Goal: Information Seeking & Learning: Learn about a topic

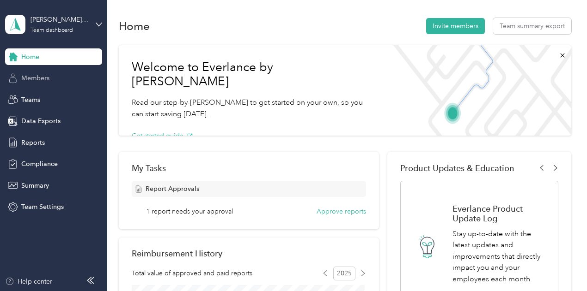
click at [45, 80] on span "Members" at bounding box center [35, 78] width 28 height 10
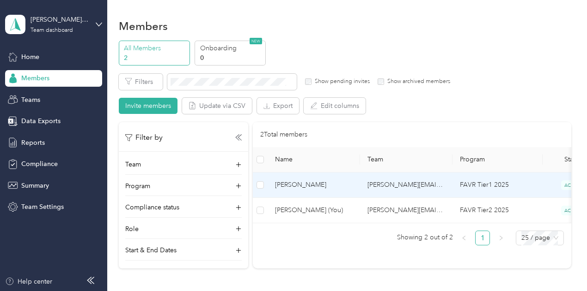
click at [313, 183] on span "[PERSON_NAME]" at bounding box center [314, 185] width 78 height 10
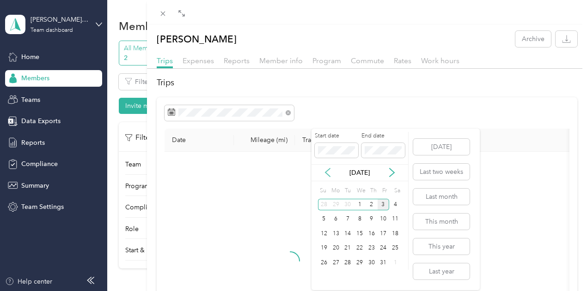
click at [323, 173] on icon at bounding box center [327, 172] width 9 height 9
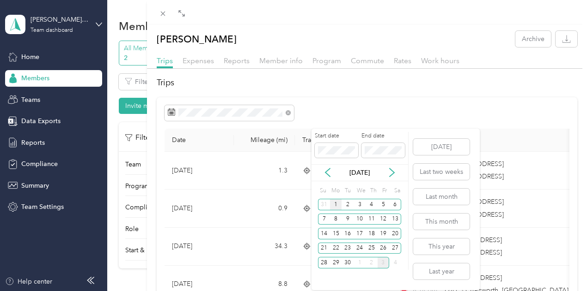
click at [333, 202] on div "1" at bounding box center [336, 205] width 12 height 12
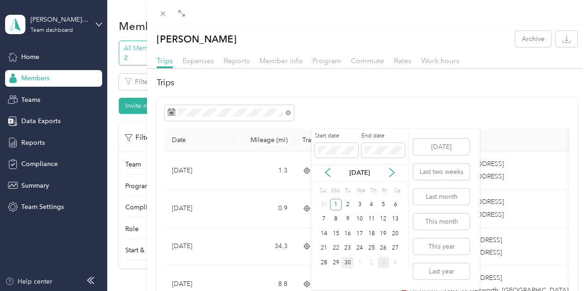
click at [345, 258] on div "30" at bounding box center [347, 263] width 12 height 12
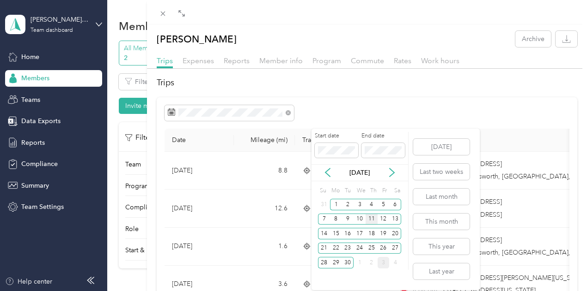
click at [370, 224] on div "11" at bounding box center [371, 220] width 12 height 12
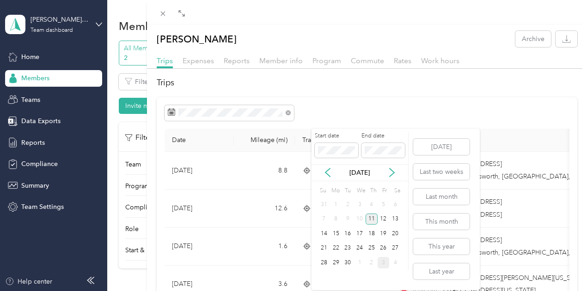
click at [370, 223] on div "11" at bounding box center [371, 220] width 12 height 12
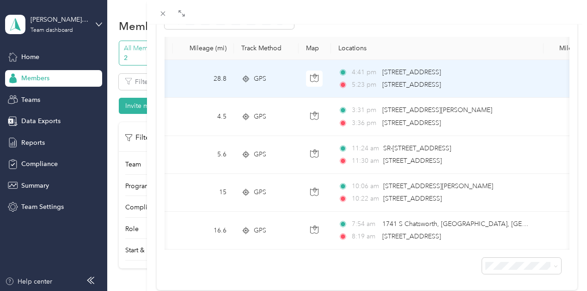
scroll to position [95, 0]
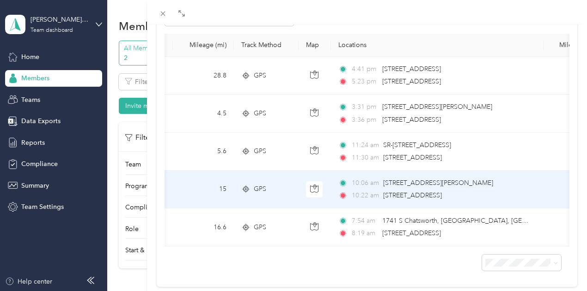
click at [291, 194] on div "GPS" at bounding box center [266, 189] width 50 height 10
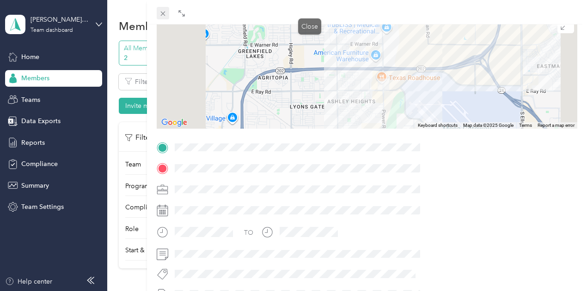
click at [165, 12] on icon at bounding box center [162, 14] width 5 height 5
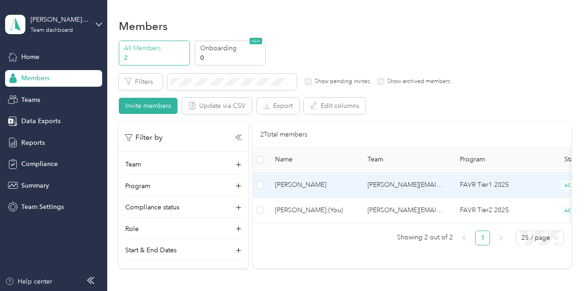
click at [346, 190] on span "[PERSON_NAME]" at bounding box center [314, 185] width 78 height 10
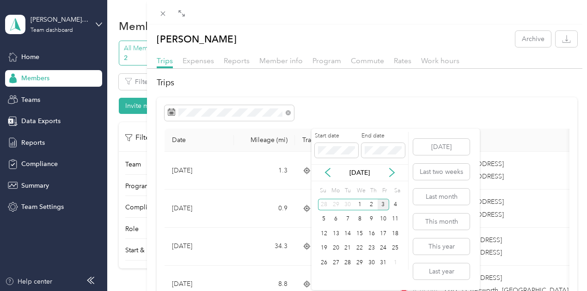
click at [324, 166] on div "[DATE]" at bounding box center [359, 172] width 97 height 17
click at [326, 168] on icon at bounding box center [327, 172] width 9 height 9
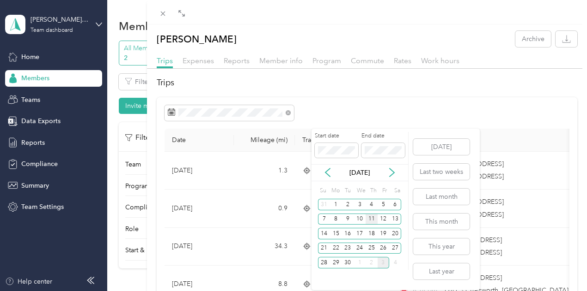
click at [375, 218] on div "11" at bounding box center [371, 220] width 12 height 12
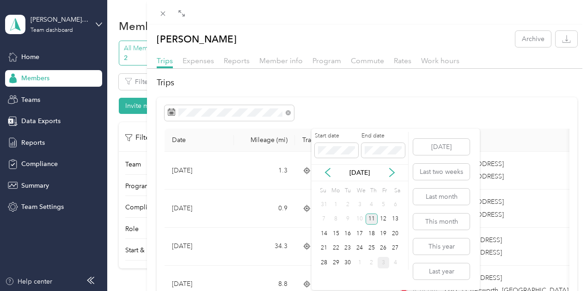
click at [375, 218] on div "11" at bounding box center [371, 220] width 12 height 12
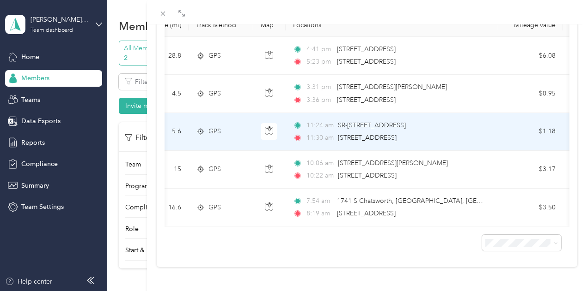
scroll to position [0, 115]
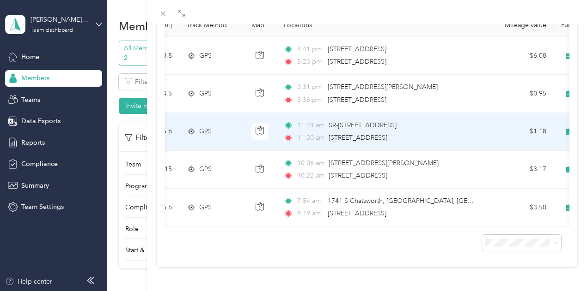
click at [387, 134] on span "[STREET_ADDRESS]" at bounding box center [357, 138] width 59 height 8
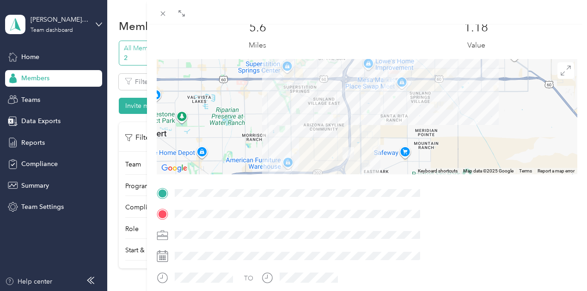
scroll to position [69, 0]
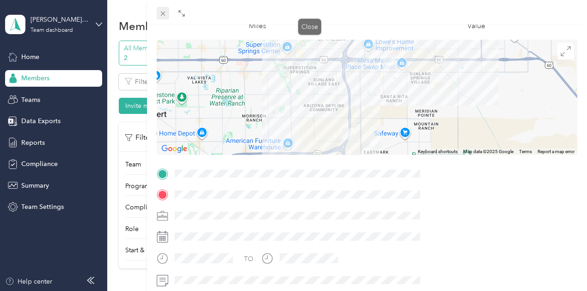
click at [167, 12] on icon at bounding box center [163, 14] width 8 height 8
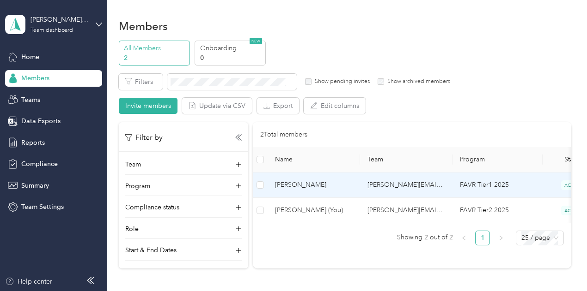
click at [338, 180] on span "[PERSON_NAME]" at bounding box center [314, 185] width 78 height 10
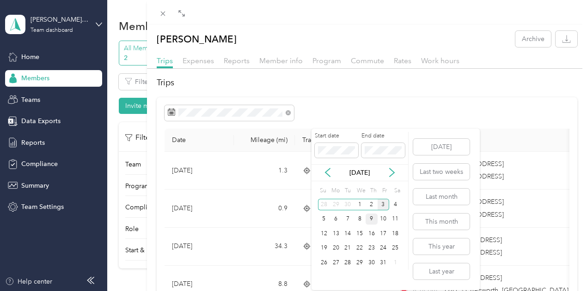
click at [370, 217] on div "9" at bounding box center [371, 220] width 12 height 12
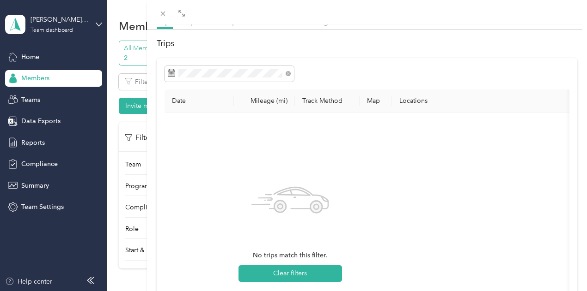
scroll to position [40, 0]
click at [393, 68] on div "Date Mileage (mi) Track Method Map Locations Mileage value Purpose No trips mat…" at bounding box center [367, 223] width 421 height 330
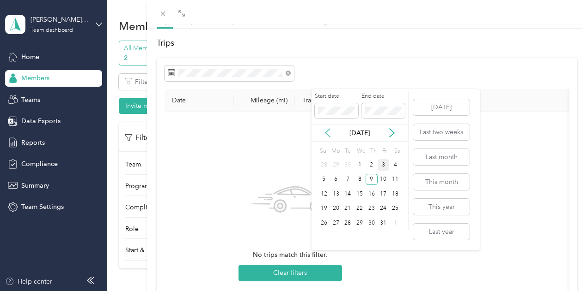
click at [326, 133] on icon at bounding box center [327, 132] width 9 height 9
click at [326, 133] on icon at bounding box center [327, 133] width 5 height 8
click at [395, 133] on icon at bounding box center [391, 132] width 9 height 9
click at [350, 179] on div "9" at bounding box center [347, 180] width 12 height 12
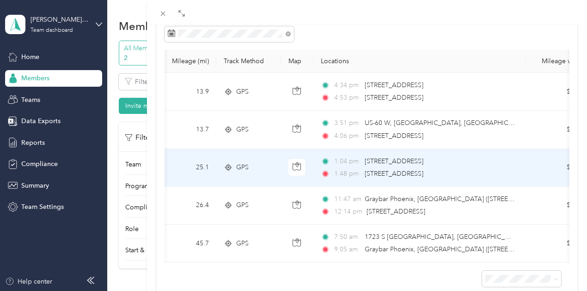
scroll to position [77, 0]
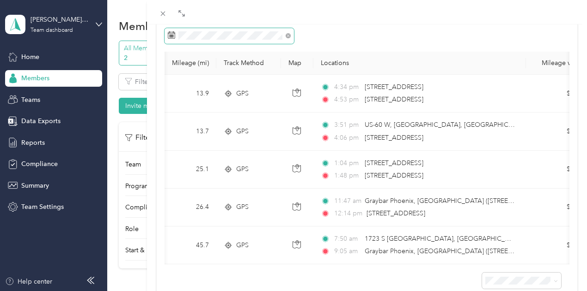
click at [294, 44] on span at bounding box center [228, 36] width 129 height 16
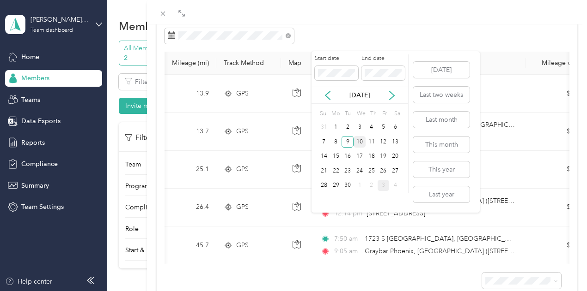
click at [358, 138] on div "10" at bounding box center [359, 142] width 12 height 12
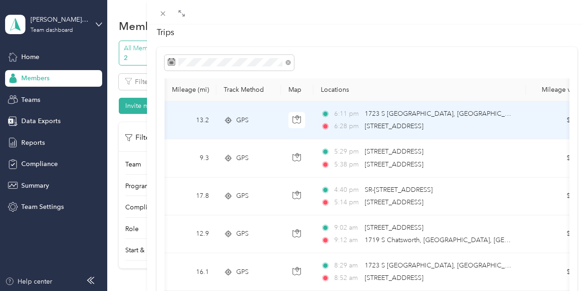
scroll to position [50, 0]
click at [423, 129] on span "[STREET_ADDRESS]" at bounding box center [393, 127] width 59 height 10
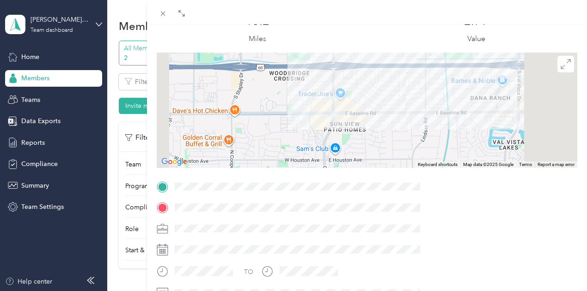
scroll to position [55, 0]
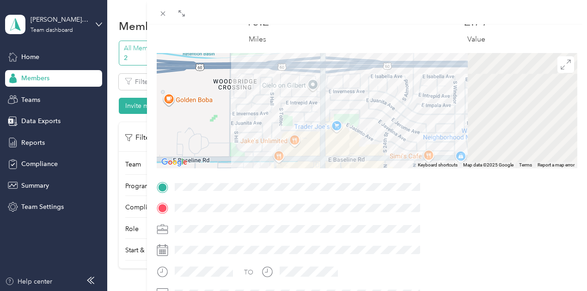
drag, startPoint x: 361, startPoint y: 88, endPoint x: 239, endPoint y: 65, distance: 124.5
click at [238, 65] on div "BACK [PERSON_NAME] Trips Trip details Trip details This trip cannot be edited b…" at bounding box center [293, 145] width 587 height 291
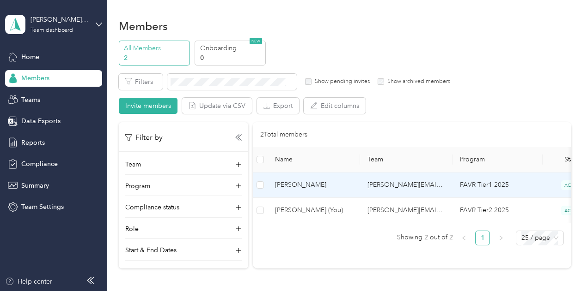
click at [364, 187] on td "[PERSON_NAME][EMAIL_ADDRESS][DOMAIN_NAME]" at bounding box center [406, 185] width 92 height 25
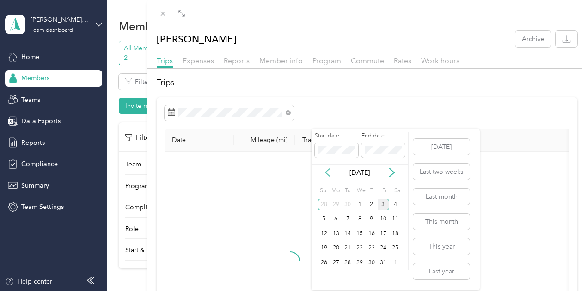
click at [324, 172] on icon at bounding box center [327, 172] width 9 height 9
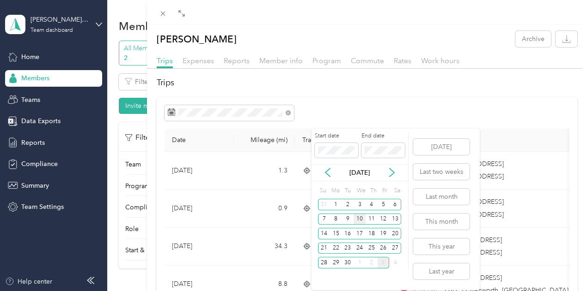
click at [363, 222] on div "10" at bounding box center [359, 220] width 12 height 12
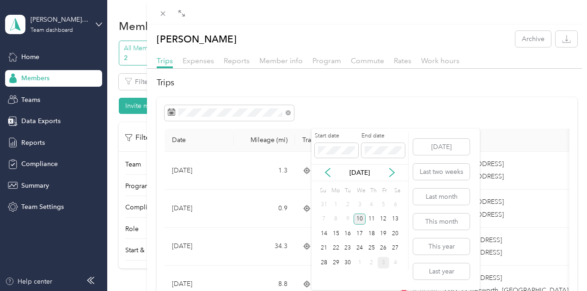
click at [363, 222] on div "10" at bounding box center [359, 220] width 12 height 12
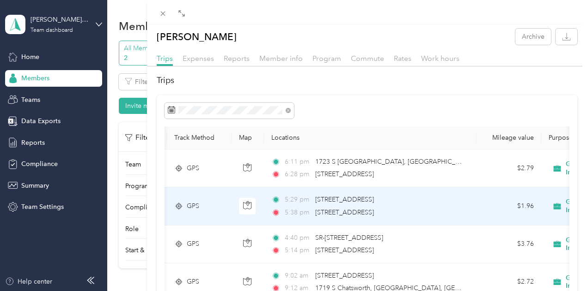
scroll to position [0, 128]
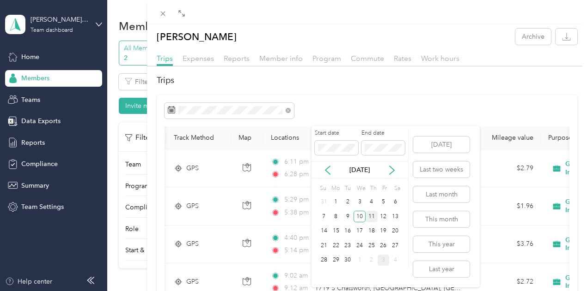
click at [368, 216] on div "11" at bounding box center [371, 217] width 12 height 12
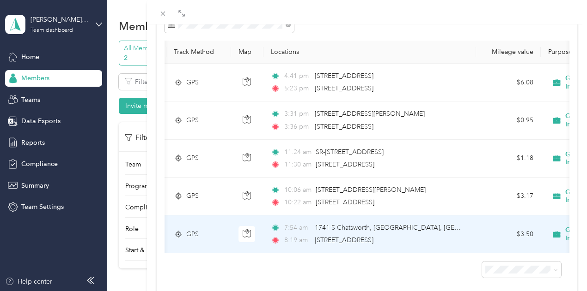
scroll to position [112, 0]
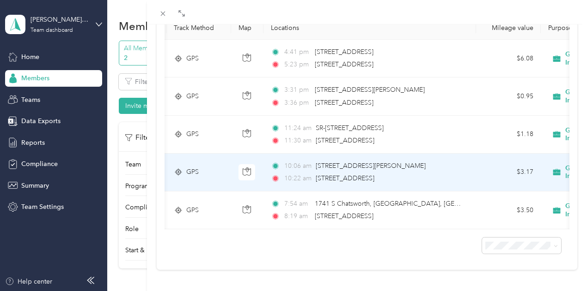
click at [374, 184] on span "[STREET_ADDRESS]" at bounding box center [344, 179] width 59 height 10
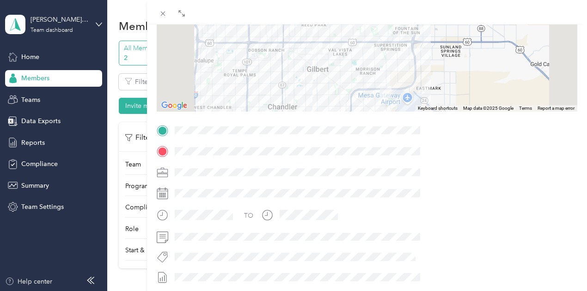
drag, startPoint x: 384, startPoint y: 41, endPoint x: 384, endPoint y: 49, distance: 8.8
click at [322, 49] on img at bounding box center [317, 49] width 12 height 12
click at [185, 12] on icon at bounding box center [181, 13] width 7 height 7
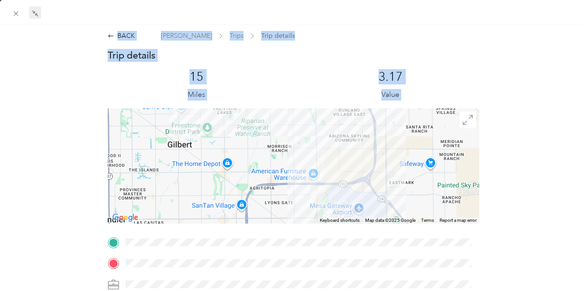
drag, startPoint x: 291, startPoint y: 159, endPoint x: 416, endPoint y: 200, distance: 131.7
click at [393, 182] on div "BACK [PERSON_NAME] Trips Trip details Trip details This trip cannot be edited b…" at bounding box center [293, 145] width 587 height 291
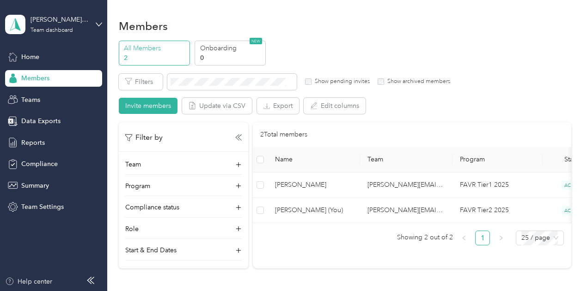
drag, startPoint x: 416, startPoint y: 200, endPoint x: 354, endPoint y: 195, distance: 61.7
click at [416, 291] on div "Drag to resize Click to close BACK [PERSON_NAME] Trip details This trip cannot …" at bounding box center [291, 291] width 582 height 0
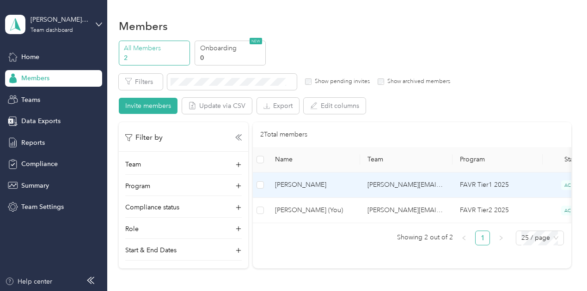
click at [339, 185] on span "[PERSON_NAME]" at bounding box center [314, 185] width 78 height 10
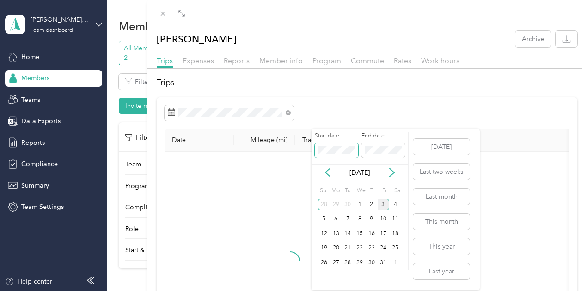
click at [317, 154] on span at bounding box center [336, 150] width 43 height 15
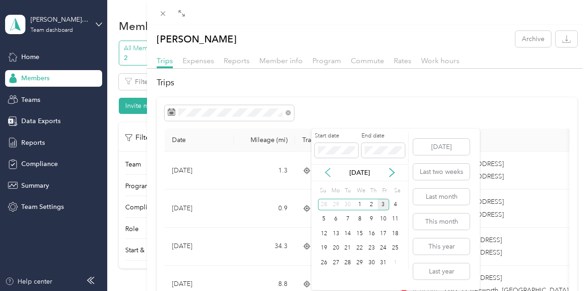
click at [329, 174] on icon at bounding box center [327, 172] width 9 height 9
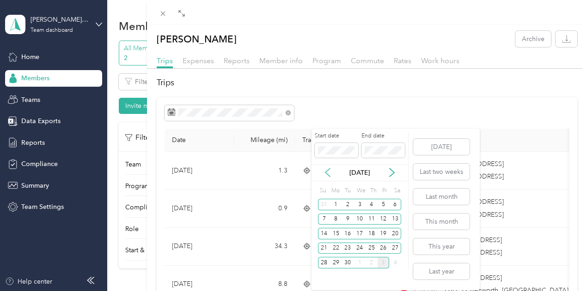
click at [329, 173] on icon at bounding box center [327, 172] width 9 height 9
click at [392, 165] on div "[DATE]" at bounding box center [359, 172] width 97 height 17
click at [392, 170] on icon at bounding box center [391, 172] width 9 height 9
click at [372, 221] on div "11" at bounding box center [371, 220] width 12 height 12
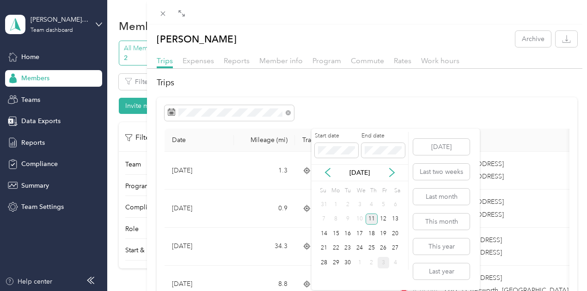
click at [372, 220] on div "11" at bounding box center [371, 220] width 12 height 12
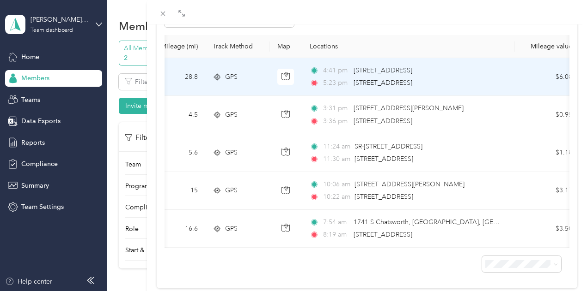
scroll to position [96, 0]
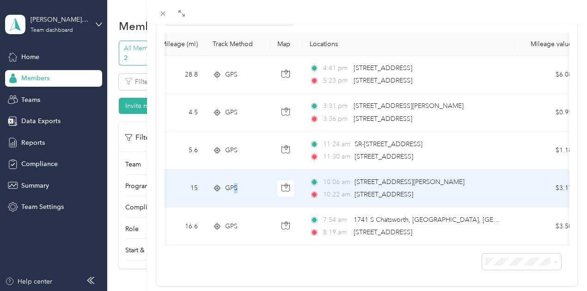
click at [270, 202] on td "GPS" at bounding box center [237, 189] width 65 height 38
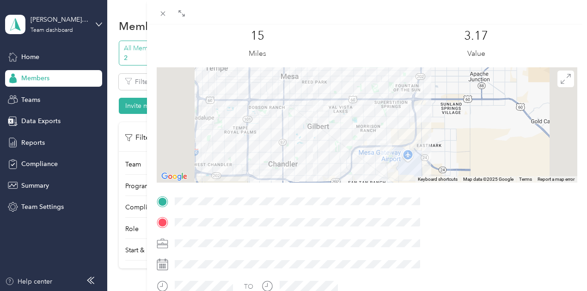
scroll to position [41, 0]
click at [392, 122] on div at bounding box center [367, 125] width 421 height 115
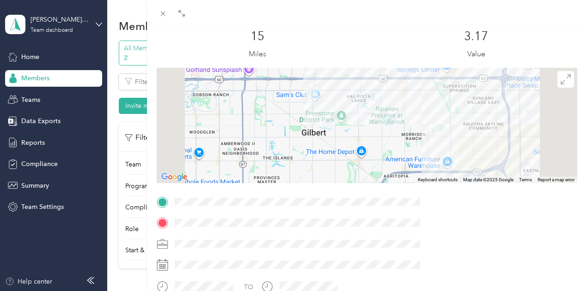
click at [392, 122] on div at bounding box center [367, 125] width 421 height 115
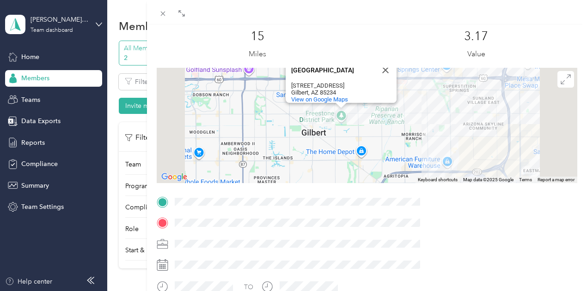
click at [376, 91] on div "[GEOGRAPHIC_DATA] [STREET_ADDRESS] View on Google Maps" at bounding box center [343, 92] width 105 height 21
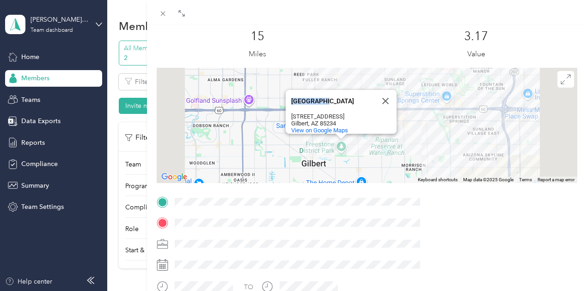
click at [374, 91] on div "[GEOGRAPHIC_DATA]" at bounding box center [332, 101] width 83 height 22
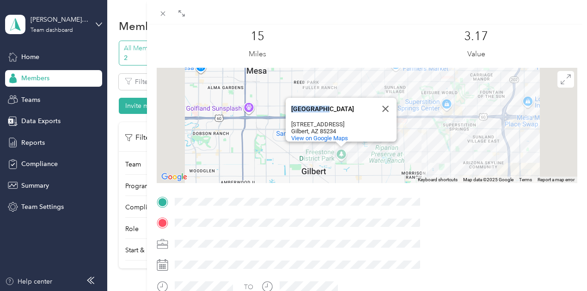
click at [350, 107] on div "[GEOGRAPHIC_DATA] [GEOGRAPHIC_DATA] [STREET_ADDRESS] View on Google Maps" at bounding box center [367, 125] width 421 height 115
click at [349, 143] on div "[GEOGRAPHIC_DATA] [GEOGRAPHIC_DATA] [STREET_ADDRESS] View on Google Maps" at bounding box center [367, 125] width 421 height 115
click at [381, 151] on div "[GEOGRAPHIC_DATA] [GEOGRAPHIC_DATA] [STREET_ADDRESS] View on Google Maps" at bounding box center [367, 125] width 421 height 115
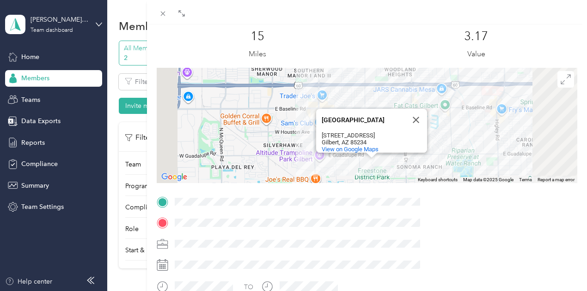
click at [381, 151] on div "[GEOGRAPHIC_DATA] [GEOGRAPHIC_DATA] [STREET_ADDRESS] View on Google Maps" at bounding box center [367, 125] width 421 height 115
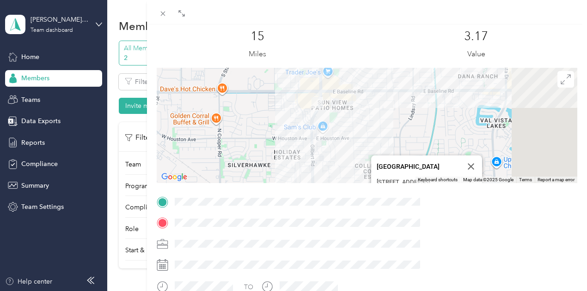
drag, startPoint x: 372, startPoint y: 90, endPoint x: 366, endPoint y: 130, distance: 41.0
click at [366, 130] on div "[GEOGRAPHIC_DATA] [GEOGRAPHIC_DATA] [STREET_ADDRESS] View on Google Maps" at bounding box center [367, 125] width 421 height 115
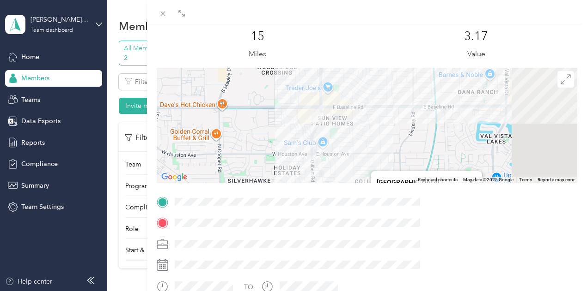
click at [371, 126] on div "[GEOGRAPHIC_DATA] [GEOGRAPHIC_DATA] [STREET_ADDRESS] View on Google Maps" at bounding box center [367, 125] width 421 height 115
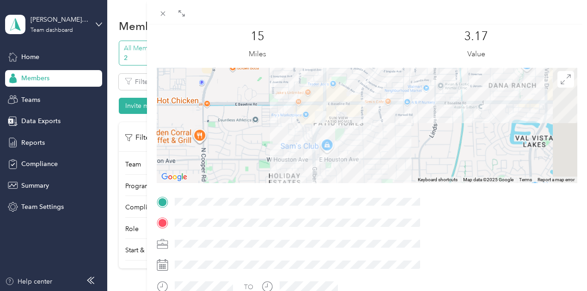
click at [371, 126] on div "[GEOGRAPHIC_DATA] [GEOGRAPHIC_DATA] [STREET_ADDRESS] View on Google Maps" at bounding box center [367, 125] width 421 height 115
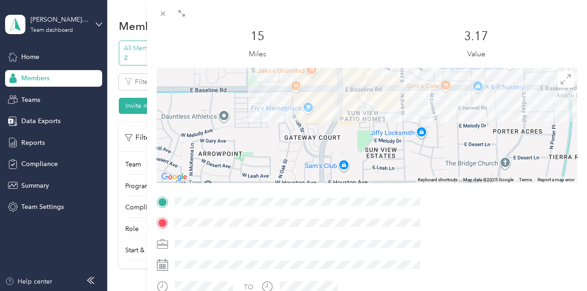
click at [385, 117] on div "[GEOGRAPHIC_DATA] [GEOGRAPHIC_DATA] [STREET_ADDRESS] View on Google Maps" at bounding box center [367, 125] width 421 height 115
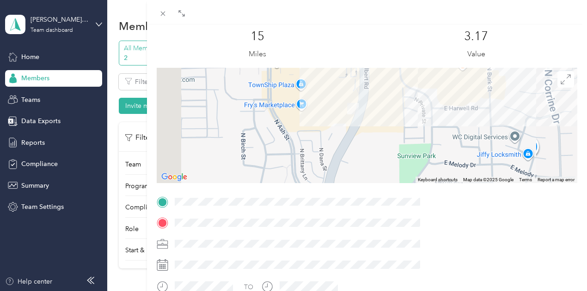
click at [401, 114] on div "[GEOGRAPHIC_DATA] [GEOGRAPHIC_DATA] [STREET_ADDRESS] View on Google Maps" at bounding box center [367, 125] width 421 height 115
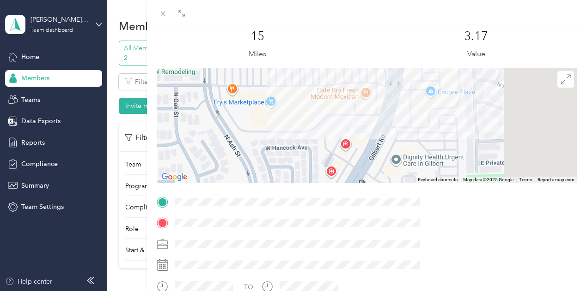
drag, startPoint x: 432, startPoint y: 115, endPoint x: 419, endPoint y: 128, distance: 18.0
click at [419, 128] on div "[GEOGRAPHIC_DATA] [GEOGRAPHIC_DATA] [STREET_ADDRESS] View on Google Maps" at bounding box center [367, 125] width 421 height 115
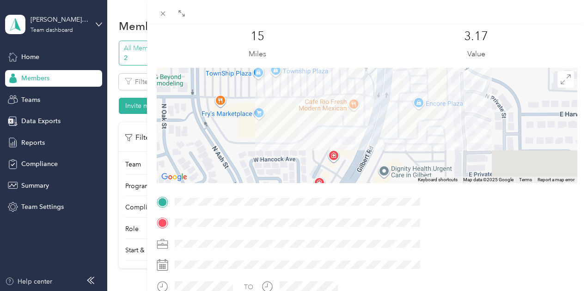
click at [420, 128] on div "[GEOGRAPHIC_DATA] [GEOGRAPHIC_DATA] [STREET_ADDRESS] View on Google Maps" at bounding box center [367, 125] width 421 height 115
click at [420, 127] on div "[GEOGRAPHIC_DATA] [GEOGRAPHIC_DATA] [STREET_ADDRESS] View on Google Maps" at bounding box center [367, 125] width 421 height 115
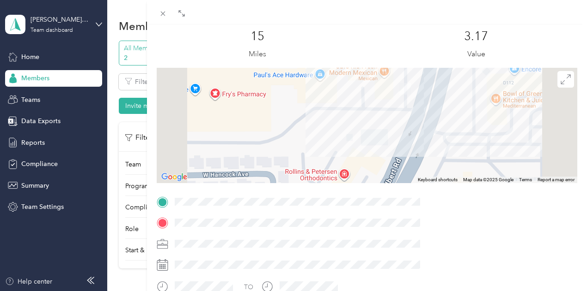
drag, startPoint x: 424, startPoint y: 145, endPoint x: 453, endPoint y: 126, distance: 34.5
click at [453, 126] on div "[GEOGRAPHIC_DATA] [GEOGRAPHIC_DATA] [STREET_ADDRESS] View on Google Maps" at bounding box center [367, 125] width 421 height 115
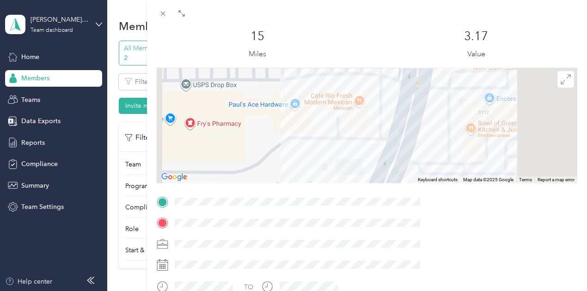
drag, startPoint x: 463, startPoint y: 120, endPoint x: 437, endPoint y: 150, distance: 40.0
click at [437, 150] on div "[GEOGRAPHIC_DATA] [GEOGRAPHIC_DATA] [STREET_ADDRESS] View on Google Maps" at bounding box center [367, 125] width 421 height 115
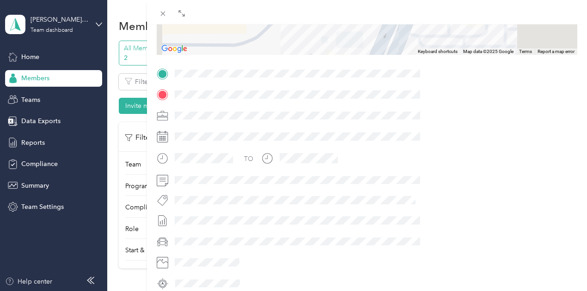
scroll to position [65, 0]
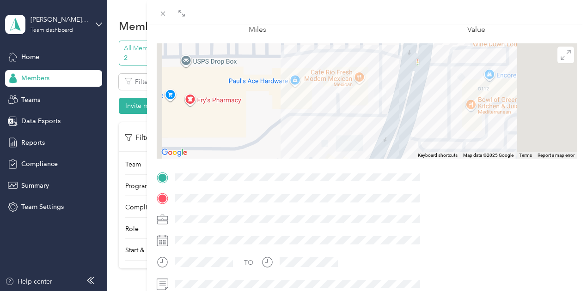
click at [377, 10] on div at bounding box center [367, 12] width 440 height 24
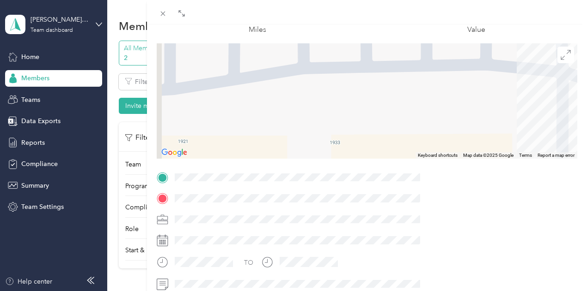
scroll to position [0, 0]
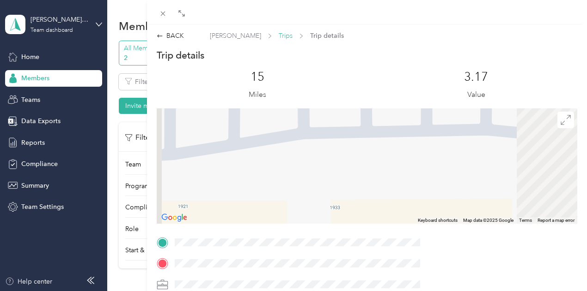
click at [292, 35] on span "Trips" at bounding box center [285, 36] width 14 height 10
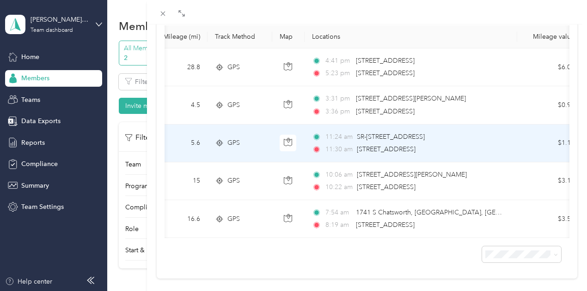
scroll to position [0, 85]
click at [502, 163] on td "11:24 am SR-[GEOGRAPHIC_DATA], [GEOGRAPHIC_DATA] 11:30 am [GEOGRAPHIC_DATA], [G…" at bounding box center [413, 144] width 212 height 38
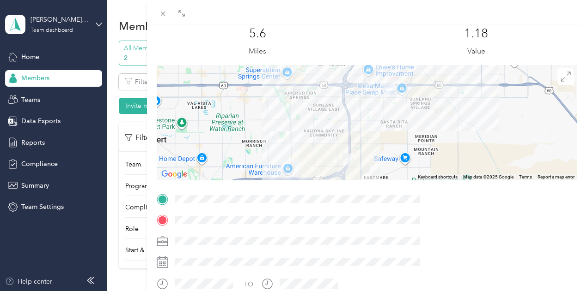
scroll to position [43, 0]
click at [167, 16] on icon at bounding box center [163, 14] width 8 height 8
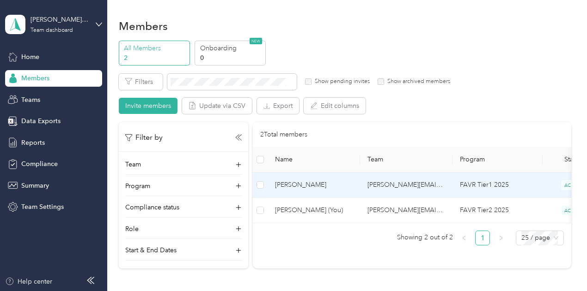
click at [350, 174] on td "[PERSON_NAME]" at bounding box center [313, 185] width 92 height 25
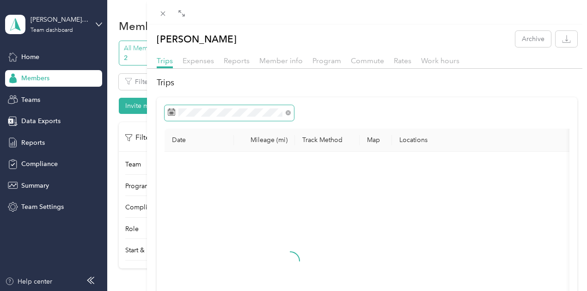
click at [294, 121] on span at bounding box center [228, 113] width 129 height 16
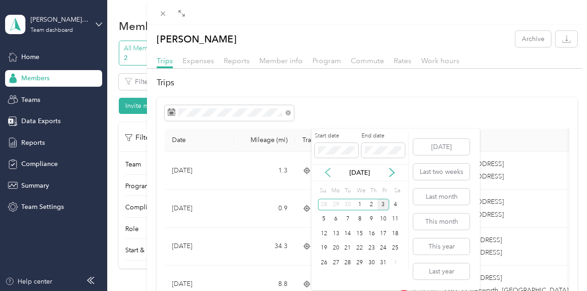
click at [324, 174] on icon at bounding box center [327, 172] width 9 height 9
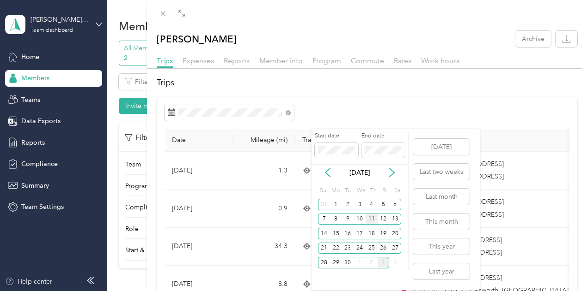
click at [375, 221] on div "11" at bounding box center [371, 220] width 12 height 12
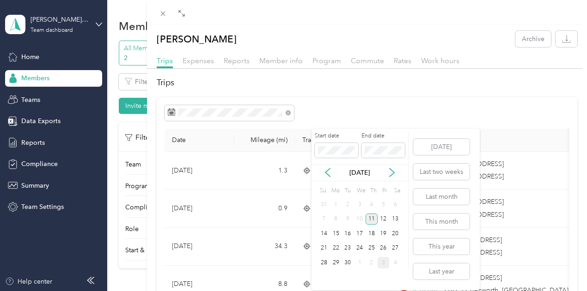
click at [375, 221] on div "11" at bounding box center [371, 220] width 12 height 12
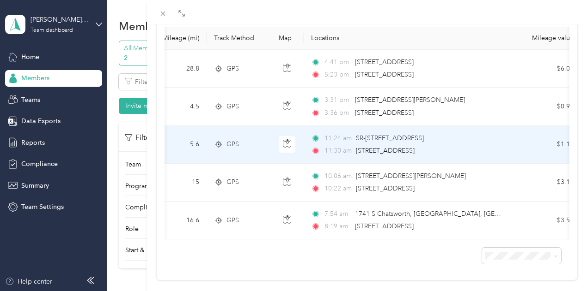
scroll to position [103, 0]
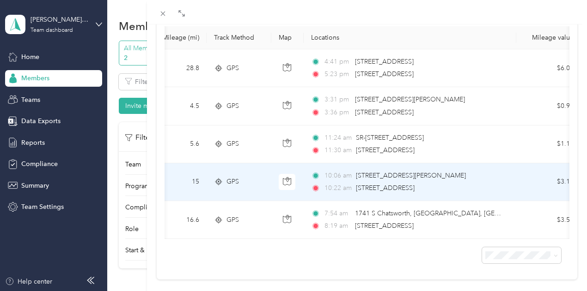
click at [414, 192] on span "[STREET_ADDRESS]" at bounding box center [385, 188] width 59 height 8
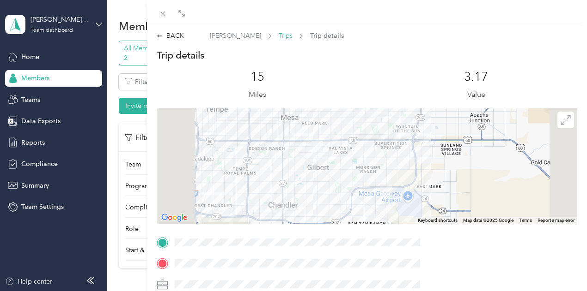
click at [292, 34] on span "Trips" at bounding box center [285, 36] width 14 height 10
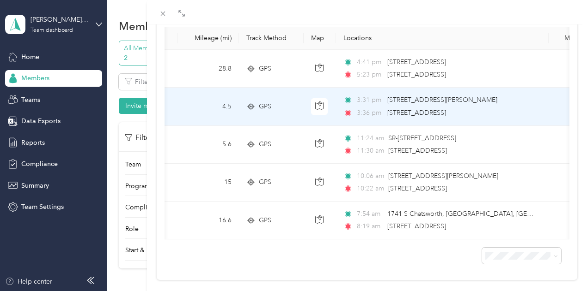
scroll to position [103, 0]
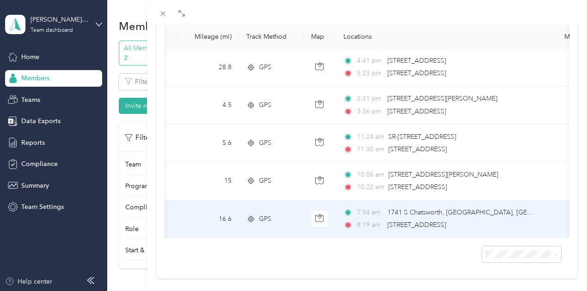
click at [303, 219] on td "GPS" at bounding box center [271, 219] width 65 height 38
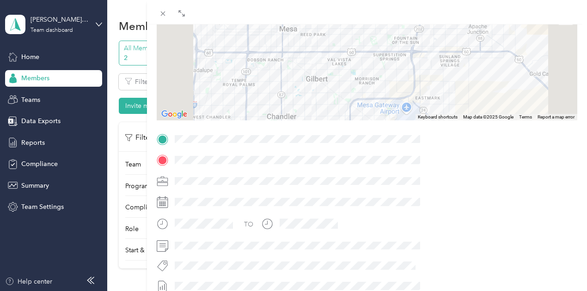
click at [393, 67] on div at bounding box center [367, 62] width 421 height 115
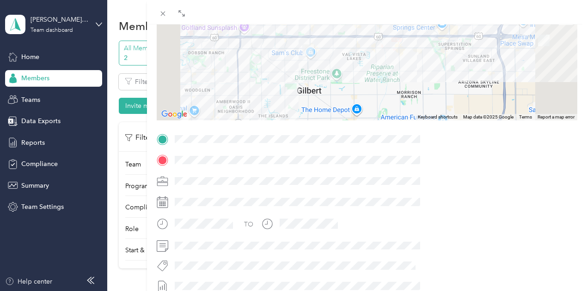
click at [355, 63] on div at bounding box center [367, 62] width 421 height 115
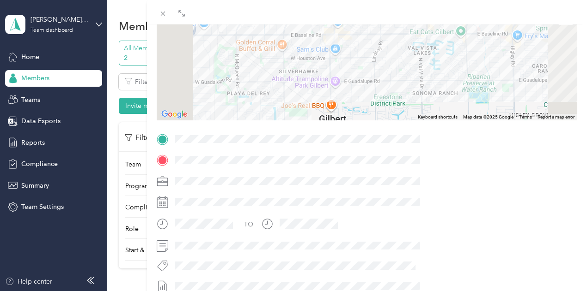
click at [342, 105] on div at bounding box center [367, 62] width 421 height 115
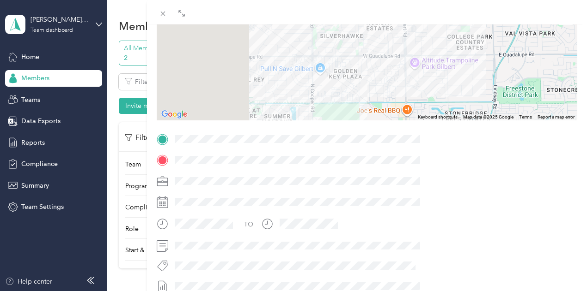
drag, startPoint x: 351, startPoint y: 95, endPoint x: 366, endPoint y: 93, distance: 14.9
click at [365, 93] on div at bounding box center [367, 62] width 421 height 115
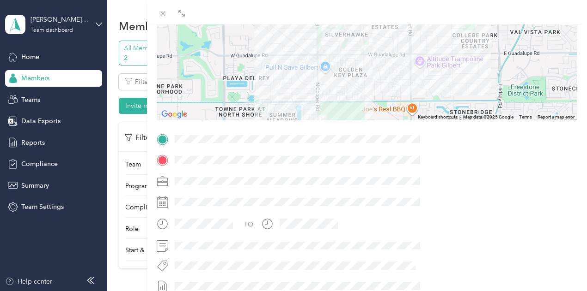
click at [352, 86] on div at bounding box center [367, 62] width 421 height 115
click at [353, 86] on div at bounding box center [367, 62] width 421 height 115
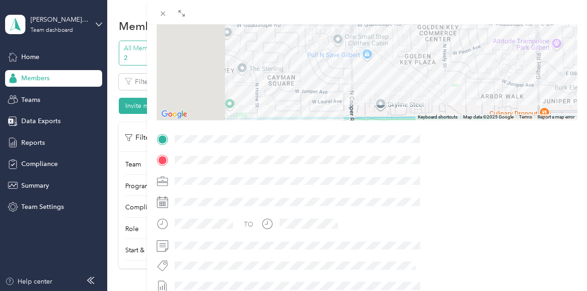
click at [353, 93] on div at bounding box center [367, 62] width 421 height 115
drag, startPoint x: 371, startPoint y: 102, endPoint x: 342, endPoint y: 152, distance: 58.4
click at [343, 151] on div "Trip details This trip cannot be edited because it is either under review, appr…" at bounding box center [367, 152] width 421 height 412
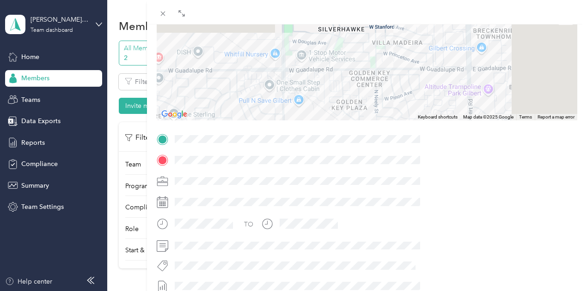
drag, startPoint x: 440, startPoint y: 108, endPoint x: 375, endPoint y: 154, distance: 79.7
click at [377, 151] on div "Trip details This trip cannot be edited because it is either under review, appr…" at bounding box center [367, 152] width 421 height 412
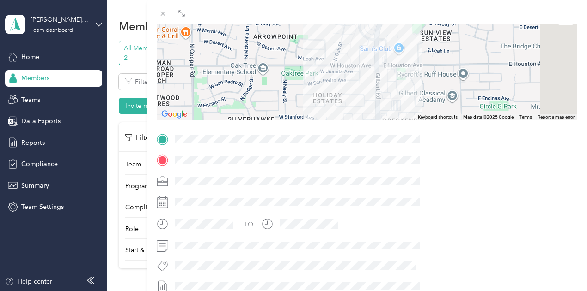
drag, startPoint x: 424, startPoint y: 92, endPoint x: 375, endPoint y: 149, distance: 75.3
click at [375, 149] on div "Trip details This trip cannot be edited because it is either under review, appr…" at bounding box center [367, 152] width 421 height 412
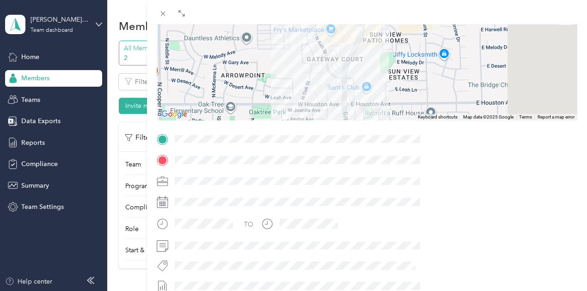
drag, startPoint x: 418, startPoint y: 88, endPoint x: 403, endPoint y: 112, distance: 28.2
click at [403, 112] on div at bounding box center [367, 62] width 421 height 115
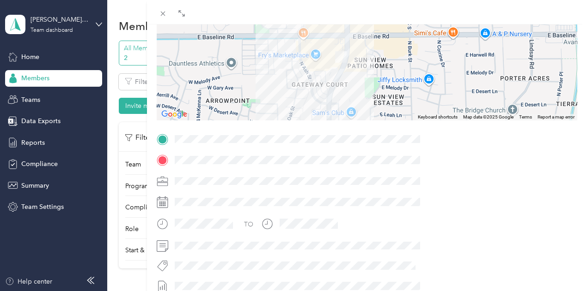
click at [395, 57] on div at bounding box center [367, 62] width 421 height 115
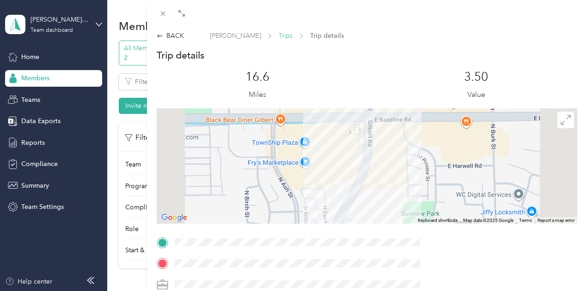
click at [292, 35] on span "Trips" at bounding box center [285, 36] width 14 height 10
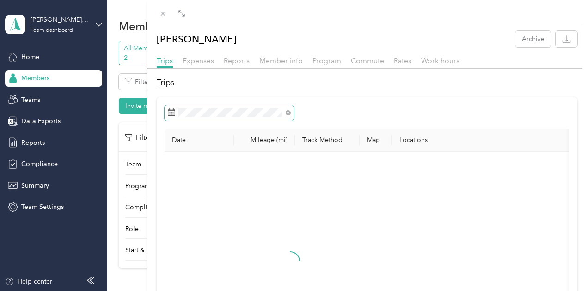
click at [294, 121] on span at bounding box center [228, 113] width 129 height 16
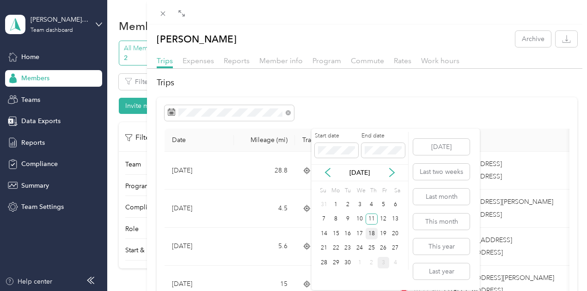
click at [372, 230] on div "18" at bounding box center [371, 234] width 12 height 12
click at [371, 230] on div "18" at bounding box center [371, 234] width 12 height 12
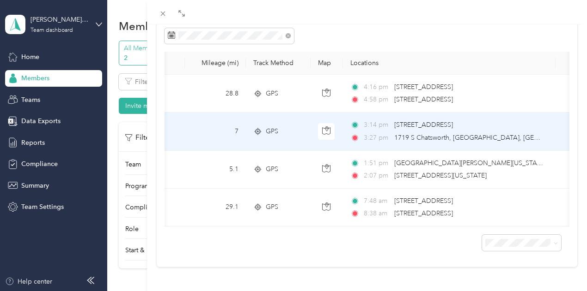
scroll to position [0, 52]
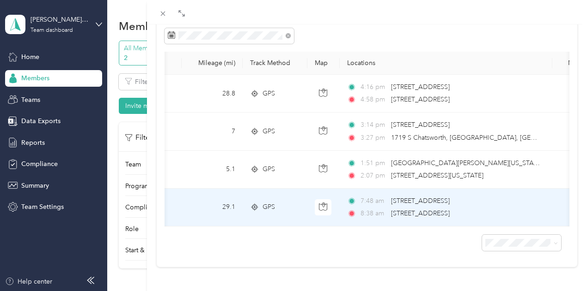
click at [449, 210] on span "[STREET_ADDRESS]" at bounding box center [420, 214] width 59 height 8
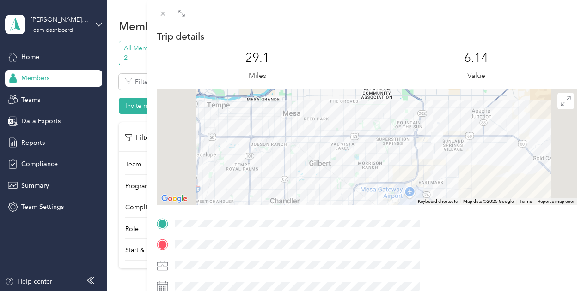
scroll to position [18, 0]
click at [185, 14] on icon at bounding box center [181, 13] width 7 height 7
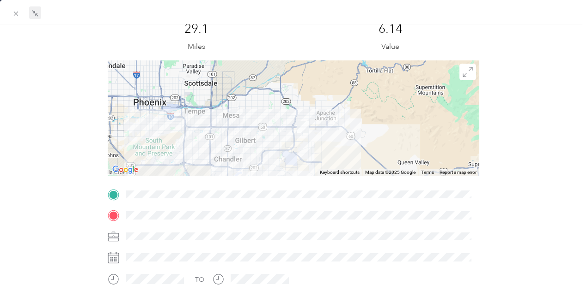
scroll to position [48, 0]
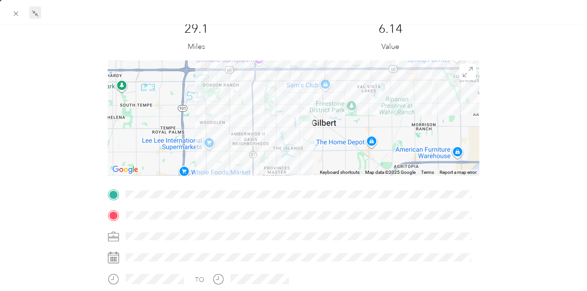
drag, startPoint x: 162, startPoint y: 147, endPoint x: 466, endPoint y: 84, distance: 311.3
click at [466, 84] on div at bounding box center [294, 118] width 372 height 115
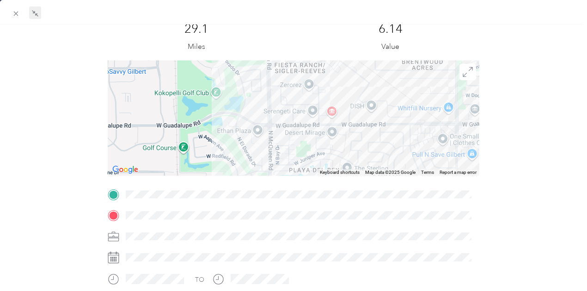
drag, startPoint x: 272, startPoint y: 126, endPoint x: 274, endPoint y: 88, distance: 37.9
click at [274, 88] on div at bounding box center [294, 118] width 372 height 115
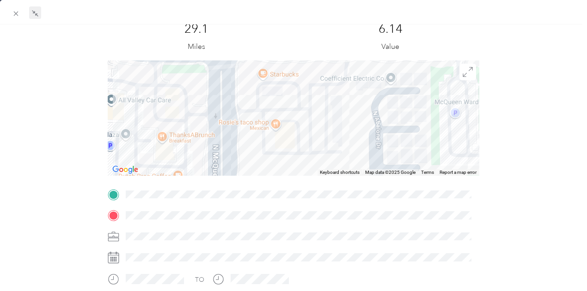
drag, startPoint x: 300, startPoint y: 143, endPoint x: 299, endPoint y: 174, distance: 31.4
click at [299, 174] on div at bounding box center [294, 118] width 372 height 115
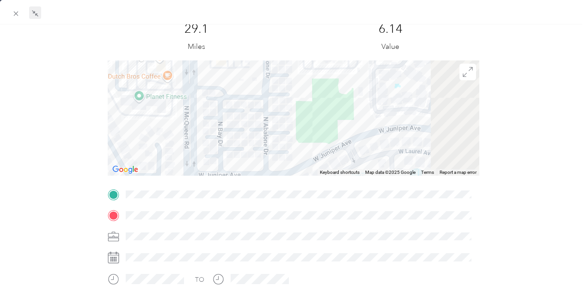
drag, startPoint x: 391, startPoint y: 153, endPoint x: 247, endPoint y: 53, distance: 175.6
click at [247, 53] on div "Trip details This trip cannot be edited because it is either under review, appr…" at bounding box center [294, 207] width 372 height 412
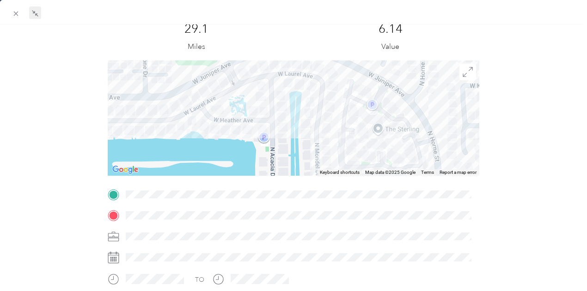
drag, startPoint x: 373, startPoint y: 146, endPoint x: 264, endPoint y: 75, distance: 130.4
click at [264, 75] on div at bounding box center [294, 118] width 372 height 115
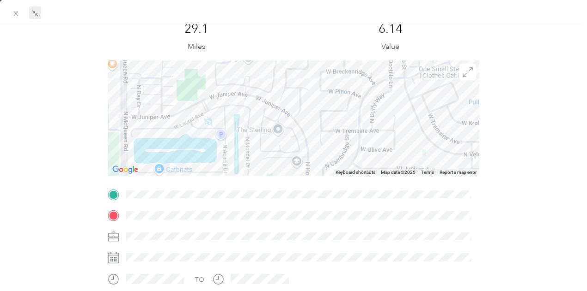
drag, startPoint x: 349, startPoint y: 121, endPoint x: 313, endPoint y: 137, distance: 38.7
click at [313, 137] on div at bounding box center [294, 118] width 372 height 115
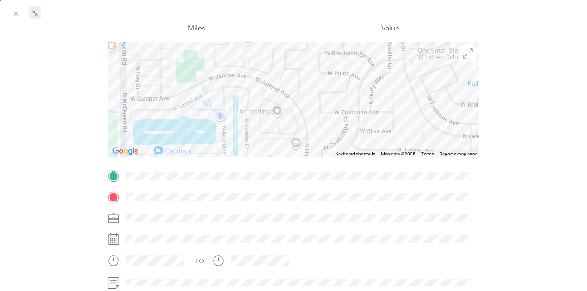
click at [316, 129] on div at bounding box center [294, 99] width 372 height 115
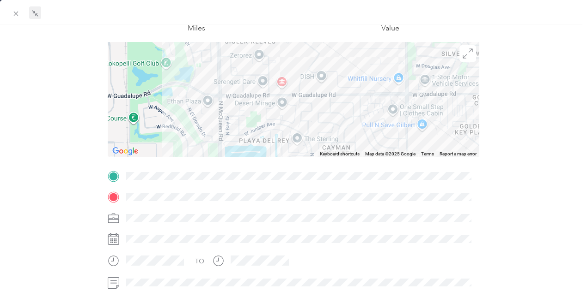
drag, startPoint x: 324, startPoint y: 105, endPoint x: 322, endPoint y: 128, distance: 23.2
click at [322, 128] on div at bounding box center [294, 99] width 372 height 115
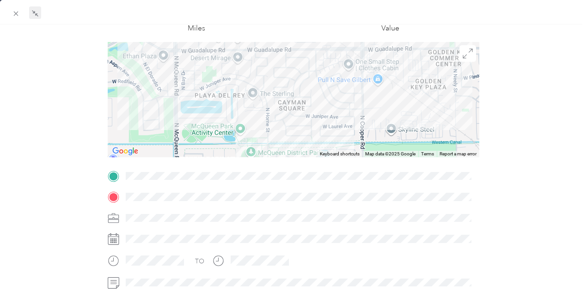
drag, startPoint x: 405, startPoint y: 129, endPoint x: 357, endPoint y: 81, distance: 66.9
click at [357, 80] on div at bounding box center [294, 99] width 372 height 115
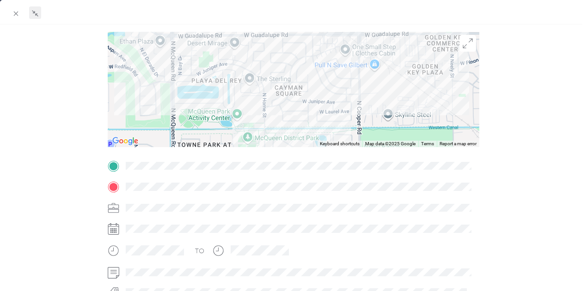
scroll to position [71, 0]
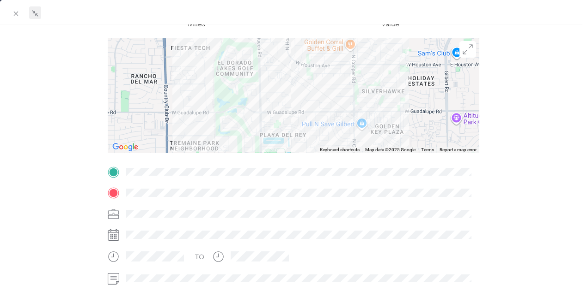
drag, startPoint x: 391, startPoint y: 84, endPoint x: 381, endPoint y: 145, distance: 62.8
click at [381, 145] on div at bounding box center [294, 95] width 372 height 115
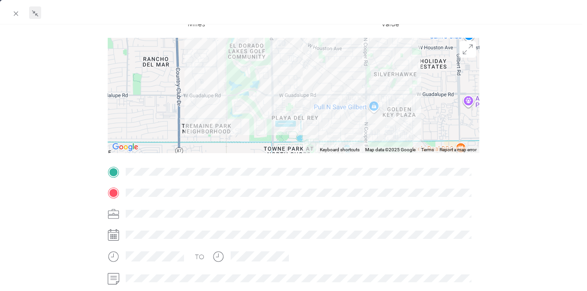
drag, startPoint x: 390, startPoint y: 133, endPoint x: 402, endPoint y: 112, distance: 23.6
click at [402, 112] on div at bounding box center [294, 95] width 372 height 115
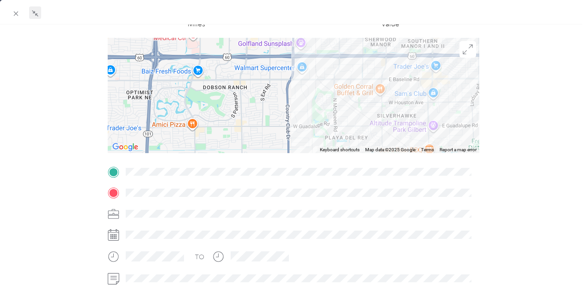
drag, startPoint x: 402, startPoint y: 112, endPoint x: 399, endPoint y: 133, distance: 20.6
click at [399, 133] on div at bounding box center [294, 95] width 372 height 115
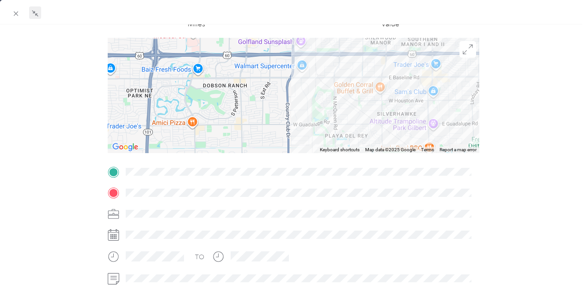
scroll to position [0, 0]
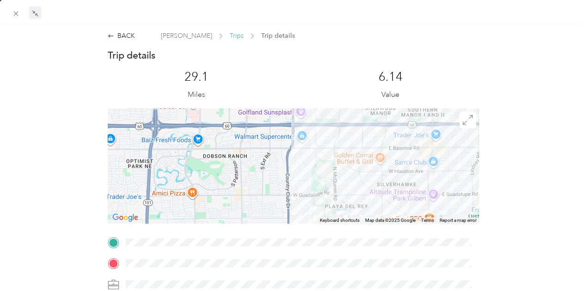
click at [230, 34] on span "Trips" at bounding box center [237, 36] width 14 height 10
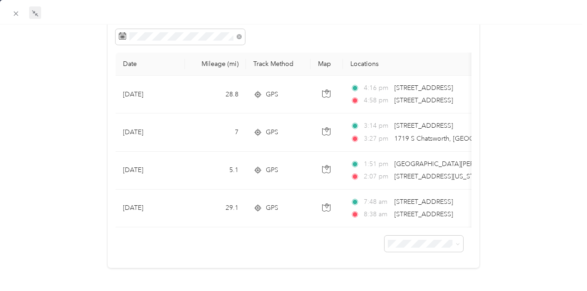
scroll to position [77, 0]
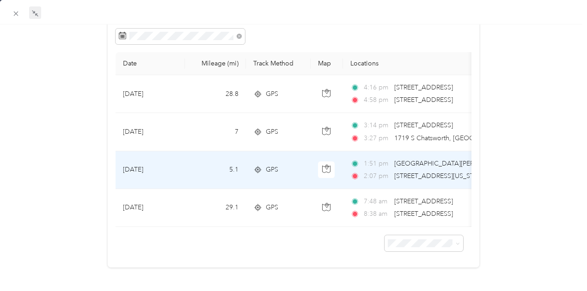
click at [440, 177] on span "[STREET_ADDRESS][US_STATE]" at bounding box center [440, 176] width 92 height 8
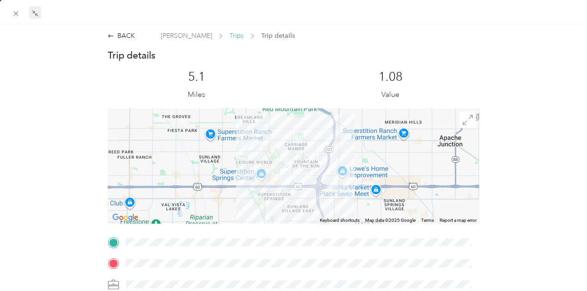
click at [230, 38] on span "Trips" at bounding box center [237, 36] width 14 height 10
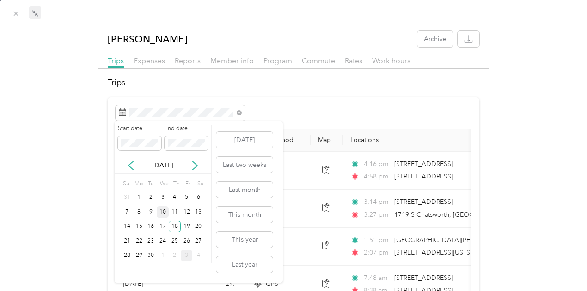
click at [161, 211] on div "10" at bounding box center [163, 212] width 12 height 12
click at [172, 212] on div "11" at bounding box center [175, 212] width 12 height 12
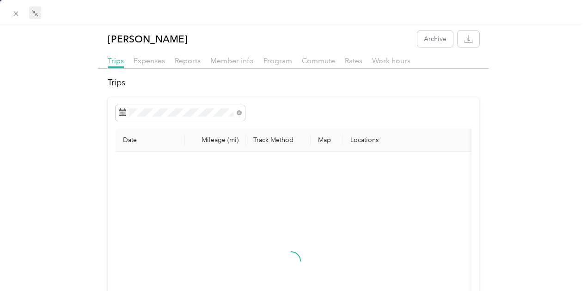
click at [172, 212] on div "11" at bounding box center [175, 212] width 12 height 12
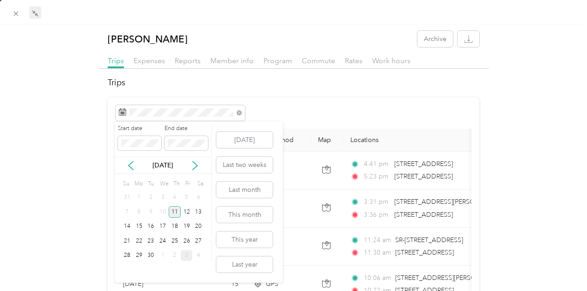
click at [176, 213] on div "11" at bounding box center [175, 212] width 12 height 12
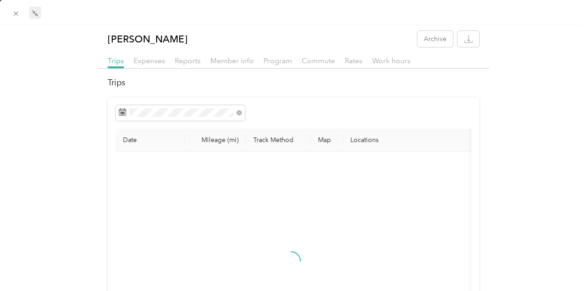
click at [176, 213] on div "11" at bounding box center [175, 210] width 12 height 12
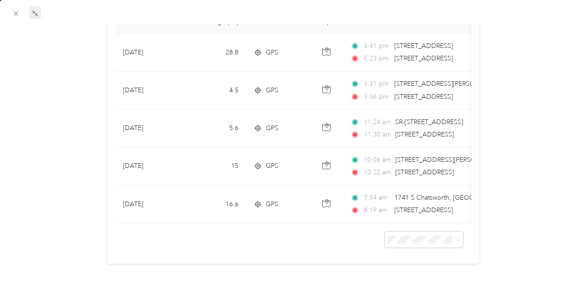
scroll to position [122, 0]
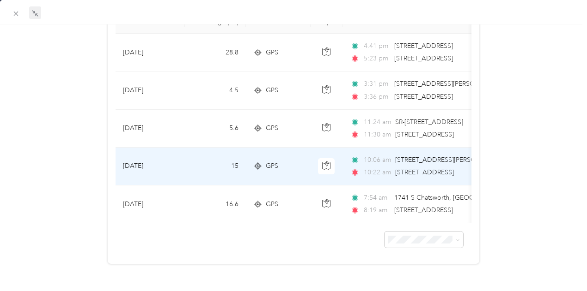
click at [307, 149] on td "GPS" at bounding box center [278, 167] width 65 height 38
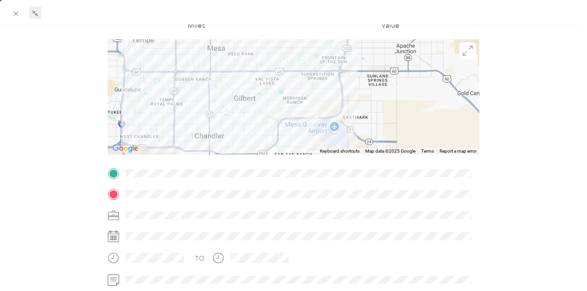
scroll to position [68, 0]
click at [237, 91] on div at bounding box center [294, 98] width 372 height 115
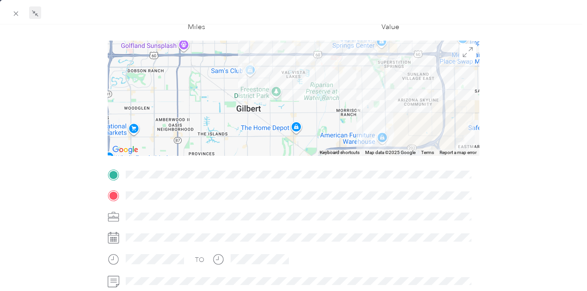
click at [241, 87] on div at bounding box center [294, 98] width 372 height 115
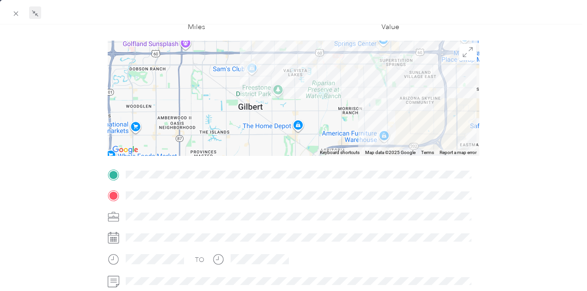
click at [241, 87] on div at bounding box center [294, 98] width 372 height 115
click at [238, 77] on div at bounding box center [294, 98] width 372 height 115
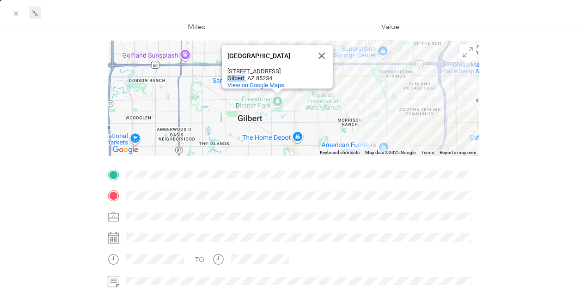
click at [238, 77] on div "[GEOGRAPHIC_DATA] [STREET_ADDRESS] View on Google Maps" at bounding box center [279, 78] width 105 height 22
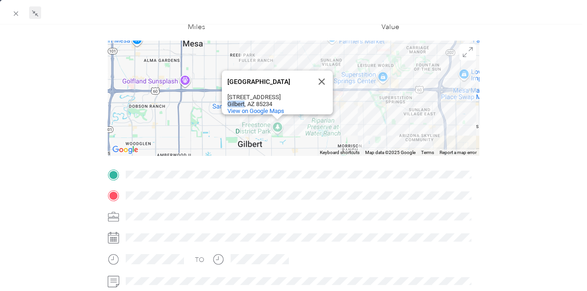
click at [203, 77] on div "[GEOGRAPHIC_DATA] [GEOGRAPHIC_DATA] [STREET_ADDRESS] View on Google Maps" at bounding box center [294, 98] width 372 height 115
click at [217, 119] on div "[GEOGRAPHIC_DATA] [GEOGRAPHIC_DATA] [STREET_ADDRESS] View on Google Maps" at bounding box center [294, 98] width 372 height 115
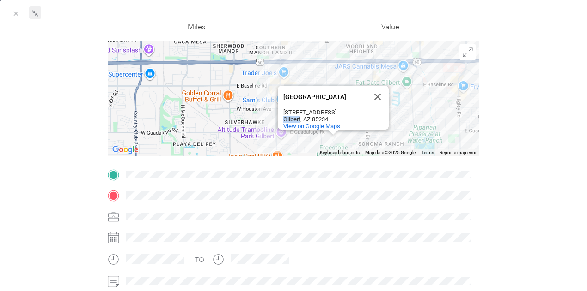
click at [223, 119] on div "[GEOGRAPHIC_DATA] [GEOGRAPHIC_DATA] [STREET_ADDRESS] View on Google Maps" at bounding box center [294, 98] width 372 height 115
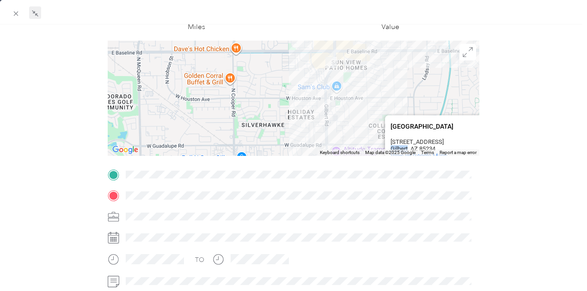
click at [313, 64] on div "[GEOGRAPHIC_DATA] [GEOGRAPHIC_DATA] [STREET_ADDRESS] View on Google Maps" at bounding box center [294, 98] width 372 height 115
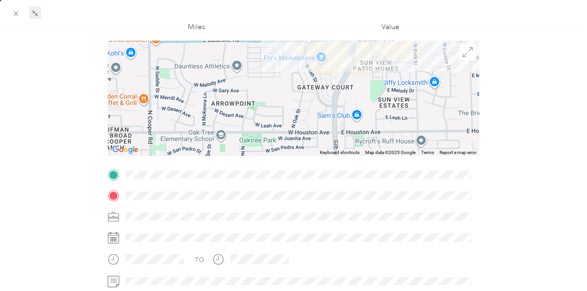
drag, startPoint x: 331, startPoint y: 67, endPoint x: 296, endPoint y: 84, distance: 39.0
click at [296, 84] on div "[GEOGRAPHIC_DATA] [GEOGRAPHIC_DATA] [STREET_ADDRESS] View on Google Maps" at bounding box center [294, 98] width 372 height 115
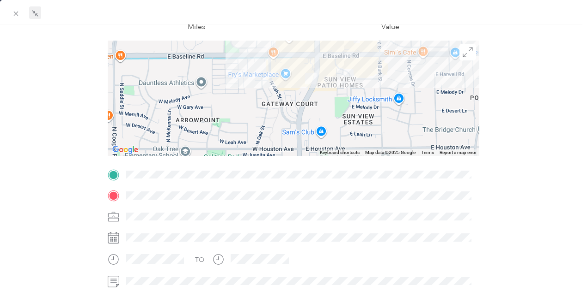
click at [320, 96] on div "[GEOGRAPHIC_DATA] [GEOGRAPHIC_DATA] [STREET_ADDRESS] View on Google Maps" at bounding box center [294, 98] width 372 height 115
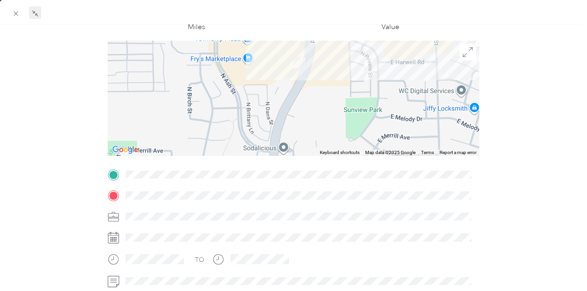
click at [275, 73] on div "[GEOGRAPHIC_DATA] [GEOGRAPHIC_DATA] [STREET_ADDRESS] View on Google Maps" at bounding box center [294, 98] width 372 height 115
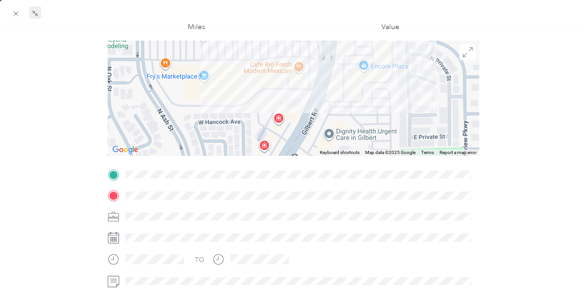
drag, startPoint x: 275, startPoint y: 73, endPoint x: 262, endPoint y: 99, distance: 29.7
click at [262, 99] on div "[GEOGRAPHIC_DATA] [GEOGRAPHIC_DATA] [STREET_ADDRESS] View on Google Maps" at bounding box center [294, 98] width 372 height 115
click at [292, 78] on div at bounding box center [290, 145] width 6 height 291
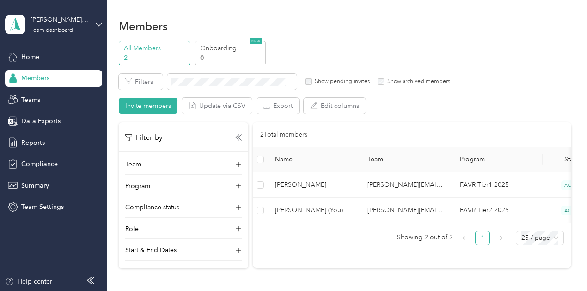
click at [292, 291] on div "Drag to resize Click to close BACK [PERSON_NAME] Trip details This trip cannot …" at bounding box center [291, 291] width 582 height 0
